Goal: Transaction & Acquisition: Download file/media

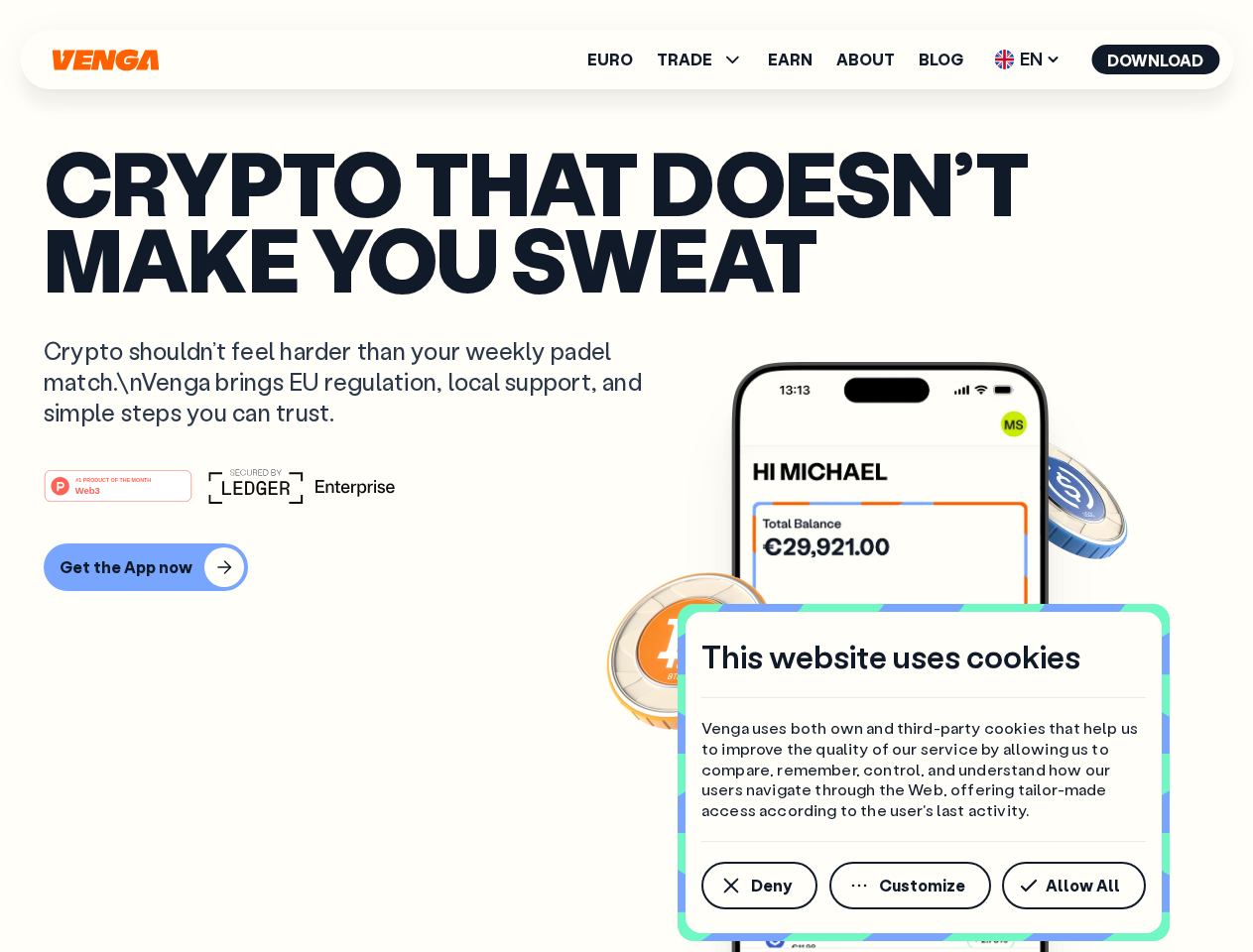
click at [626, 476] on div "#1 PRODUCT OF THE MONTH Web3" at bounding box center [626, 485] width 1165 height 36
click at [757, 885] on span "Deny" at bounding box center [770, 885] width 41 height 16
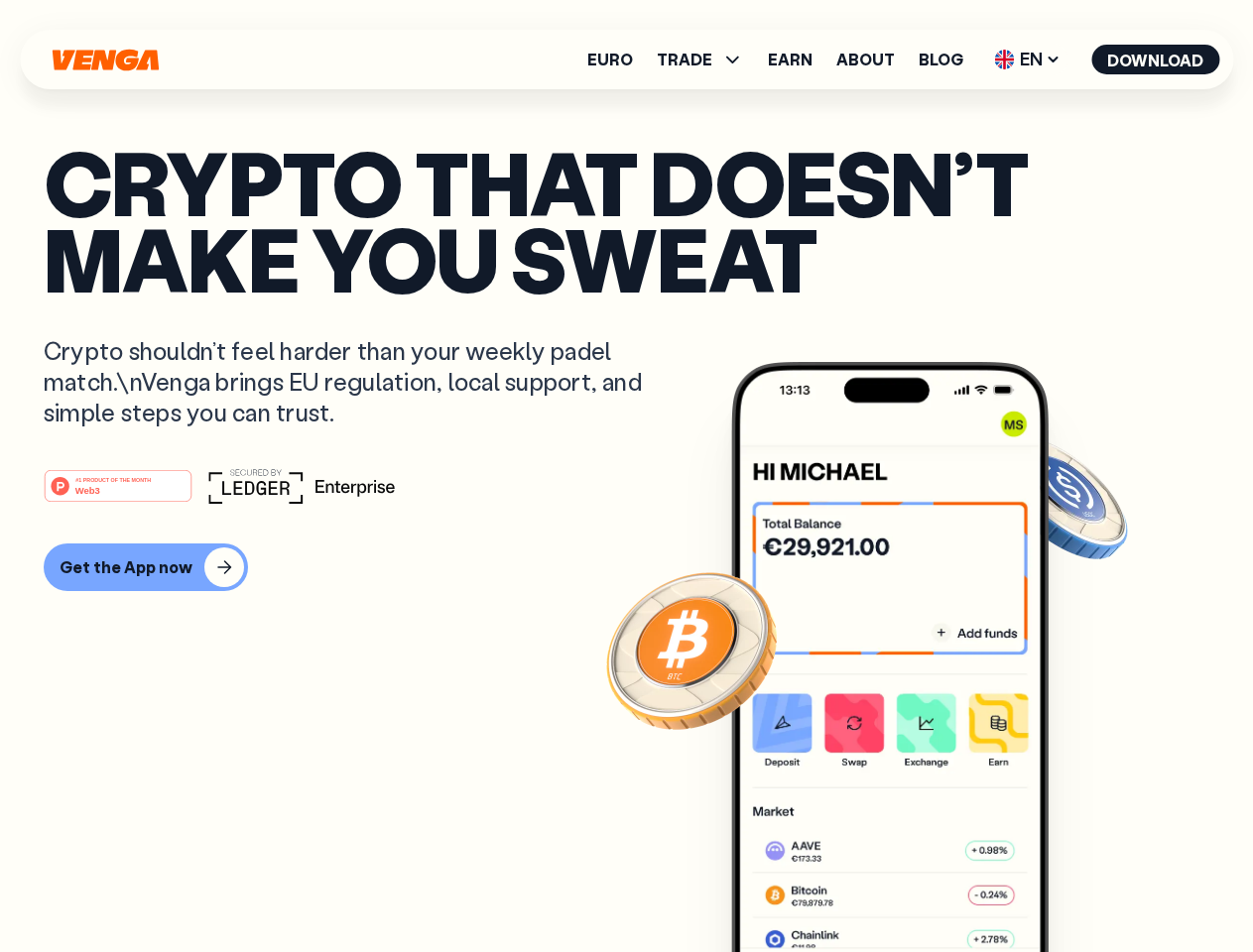
click at [912, 885] on img at bounding box center [890, 694] width 317 height 665
click at [1077, 885] on article "Crypto that doesn’t make you sweat Crypto shouldn’t feel harder than your weekl…" at bounding box center [626, 516] width 1165 height 744
click at [707, 60] on span "TRADE" at bounding box center [685, 60] width 56 height 16
click at [1028, 60] on span "EN" at bounding box center [1027, 60] width 81 height 32
click at [1155, 60] on button "Download" at bounding box center [1154, 60] width 128 height 30
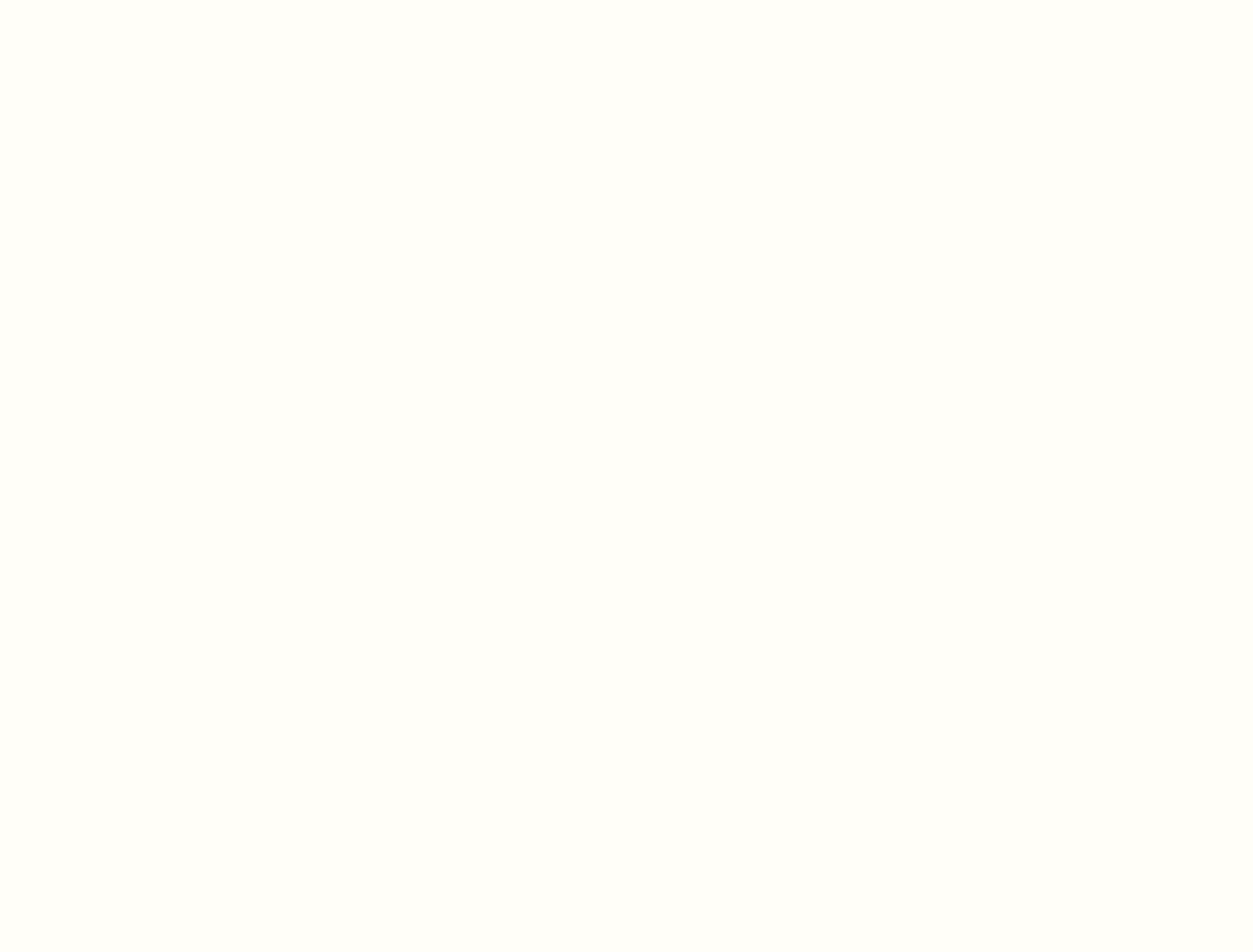
click at [626, 0] on html "This website uses cookies Venga uses both own and third-party cookies that help…" at bounding box center [626, 0] width 1253 height 0
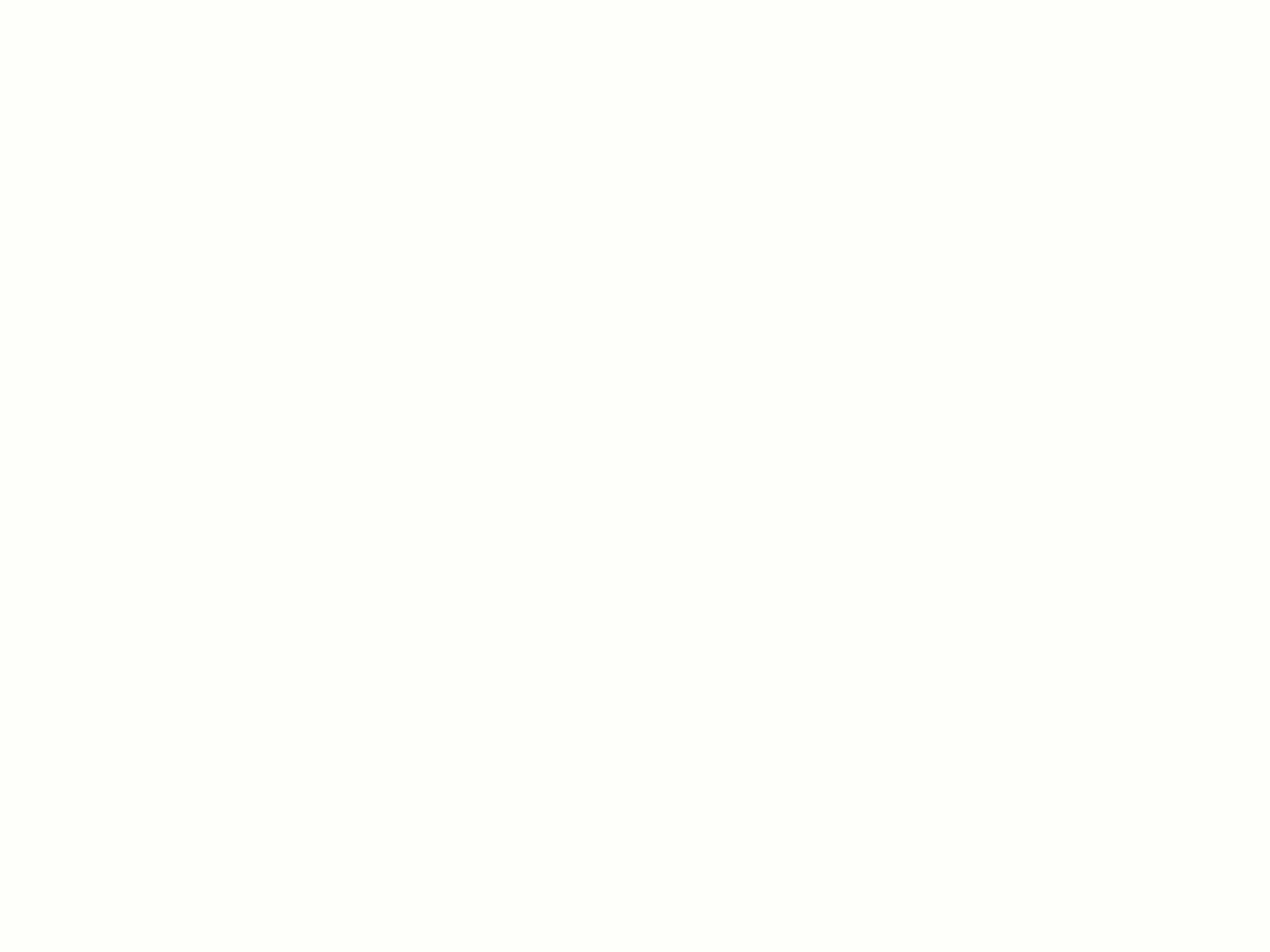
click at [143, 0] on html "This website uses cookies Venga uses both own and third-party cookies that help…" at bounding box center [635, 0] width 1270 height 0
click at [121, 0] on html "This website uses cookies Venga uses both own and third-party cookies that help…" at bounding box center [635, 0] width 1270 height 0
